Goal: Book appointment/travel/reservation

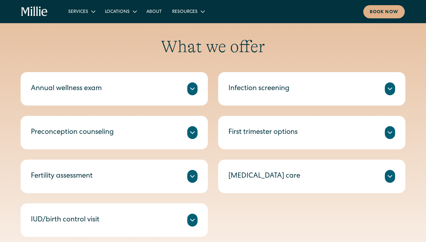
scroll to position [286, 0]
click at [391, 85] on icon at bounding box center [390, 89] width 8 height 8
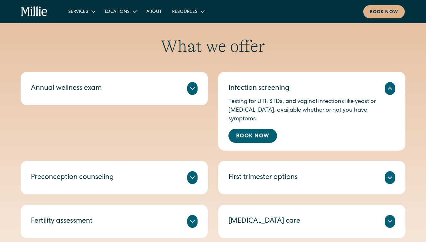
scroll to position [286, 0]
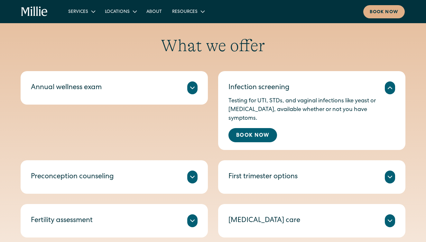
click at [191, 90] on icon at bounding box center [193, 88] width 8 height 8
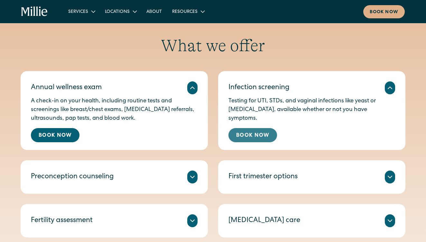
click at [257, 137] on link "Book Now" at bounding box center [253, 135] width 49 height 14
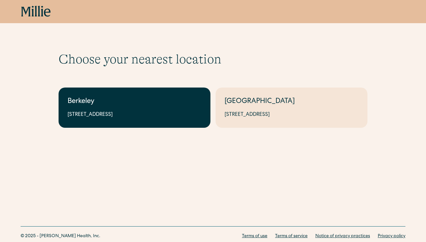
click at [158, 118] on div "2999 Regent St, Suite 524, Berkeley, CA 94705" at bounding box center [135, 115] width 134 height 8
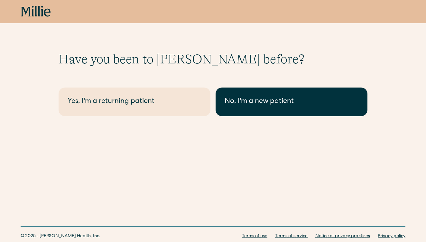
click at [274, 110] on link "No, I'm a new patient" at bounding box center [292, 102] width 152 height 29
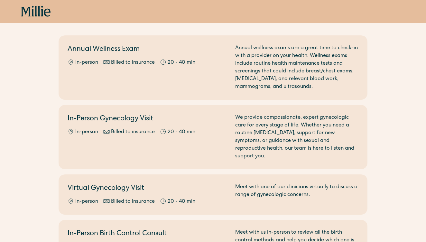
scroll to position [52, 0]
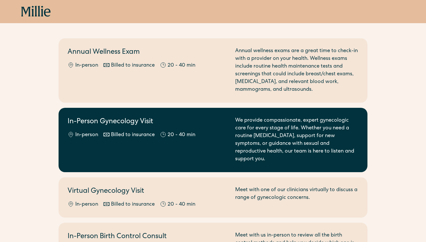
click at [211, 127] on h2 "In-Person Gynecology Visit" at bounding box center [148, 122] width 160 height 11
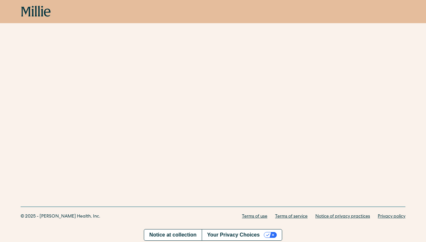
scroll to position [316, 0]
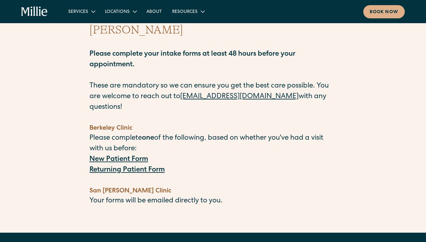
scroll to position [47, 0]
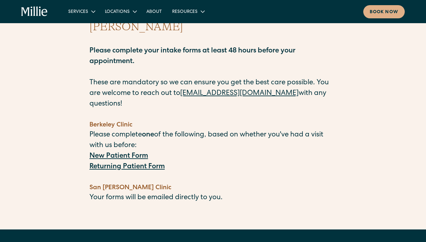
click at [113, 153] on strong "New Patient Form" at bounding box center [119, 156] width 59 height 7
